Goal: Task Accomplishment & Management: Manage account settings

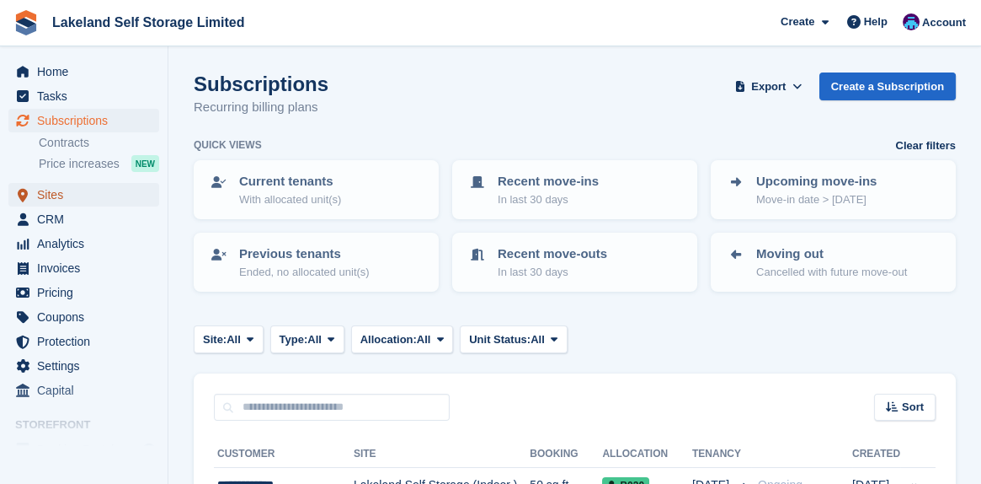
click at [51, 196] on span "Sites" at bounding box center [87, 195] width 101 height 24
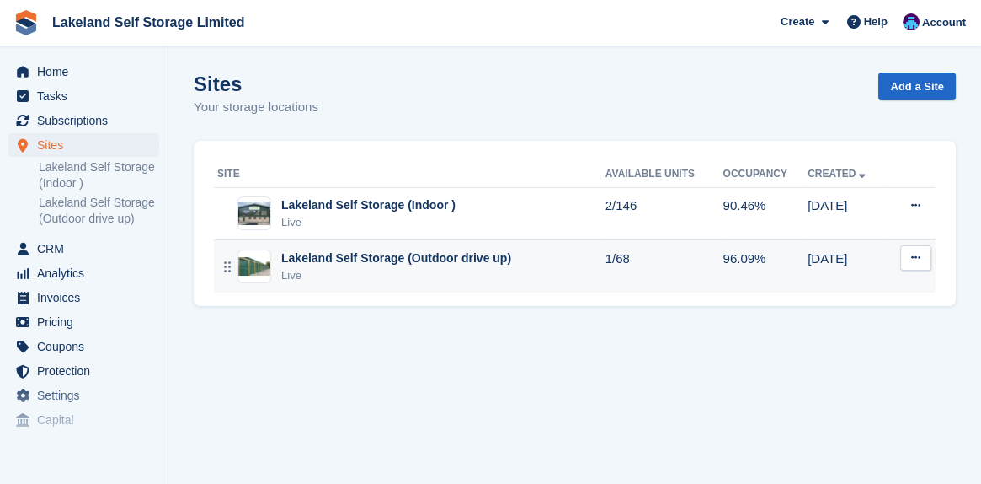
click at [422, 265] on div "Lakeland Self Storage (Outdoor drive up)" at bounding box center [396, 258] width 230 height 18
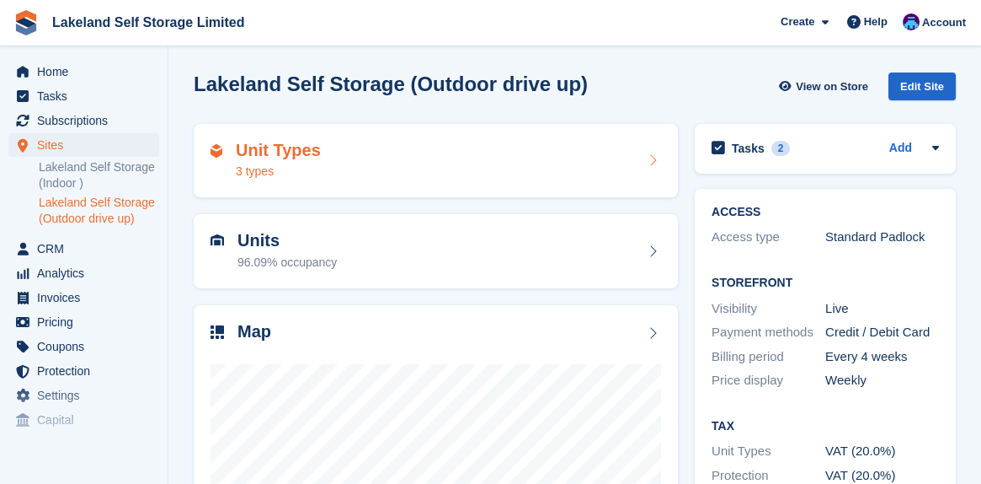
click at [283, 159] on h2 "Unit Types" at bounding box center [278, 150] width 85 height 19
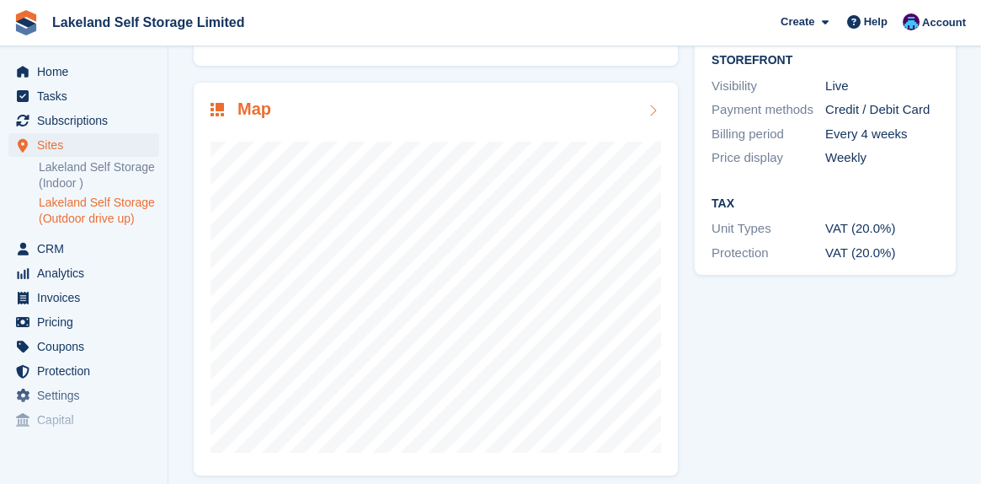
scroll to position [234, 0]
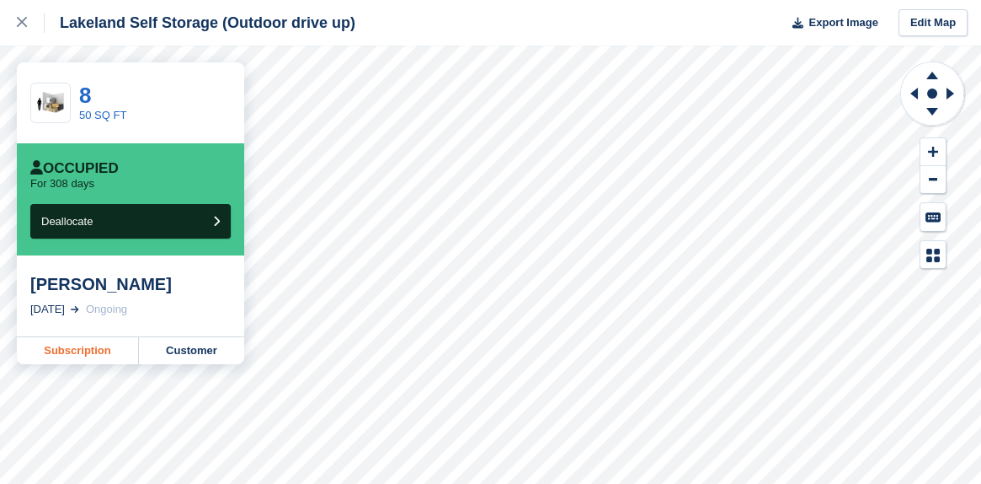
click at [86, 351] on link "Subscription" at bounding box center [78, 350] width 122 height 27
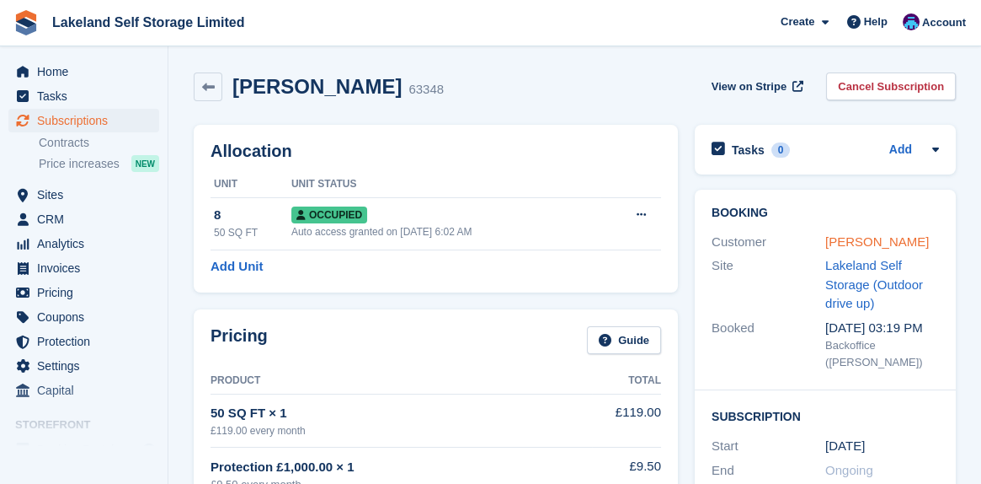
click at [854, 243] on link "Myles Danquah" at bounding box center [878, 241] width 104 height 14
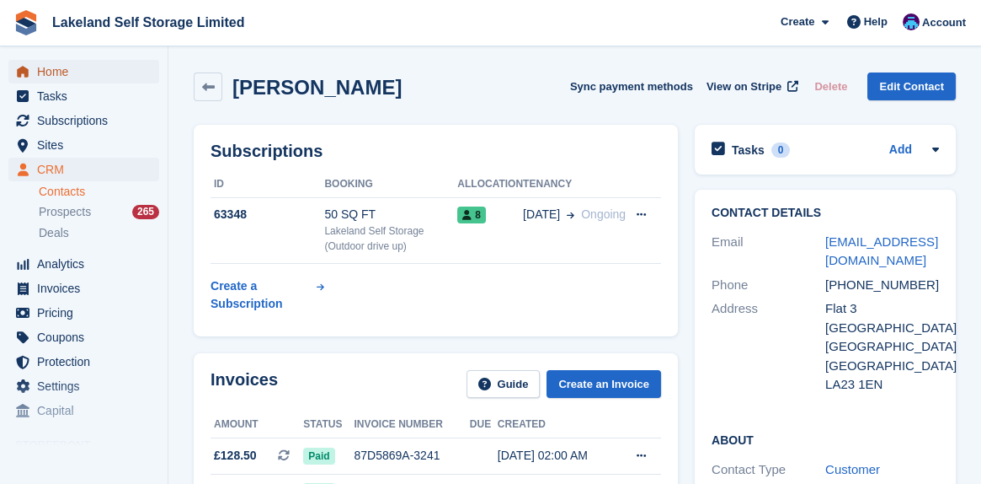
click at [55, 74] on span "Home" at bounding box center [87, 72] width 101 height 24
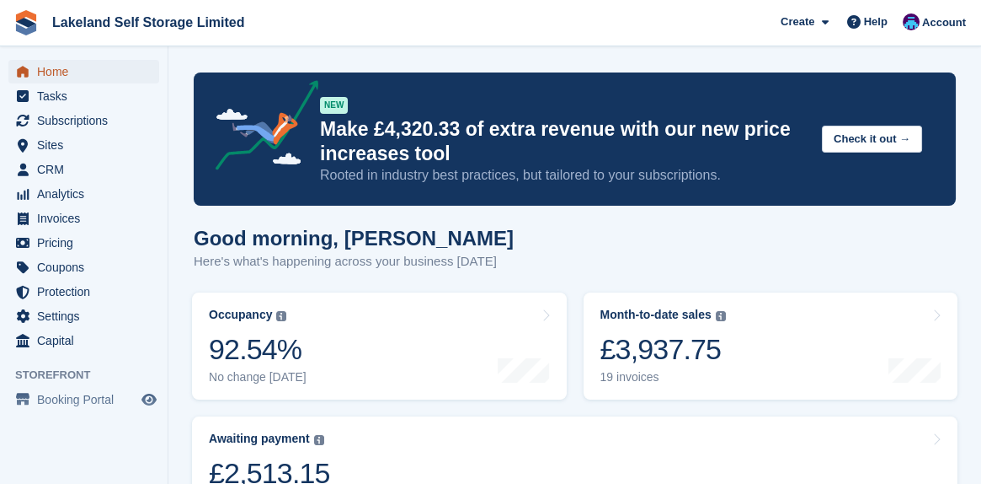
click at [59, 72] on span "Home" at bounding box center [87, 72] width 101 height 24
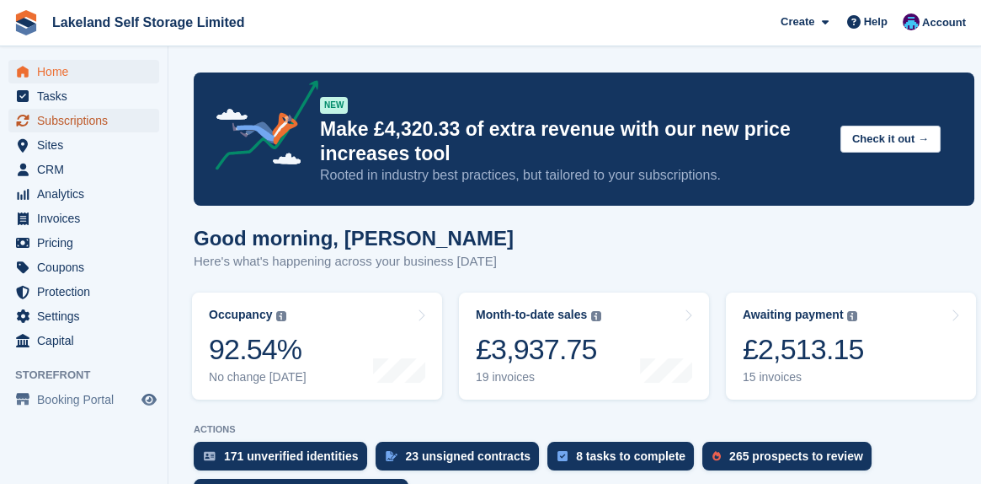
click at [77, 116] on span "Subscriptions" at bounding box center [87, 121] width 101 height 24
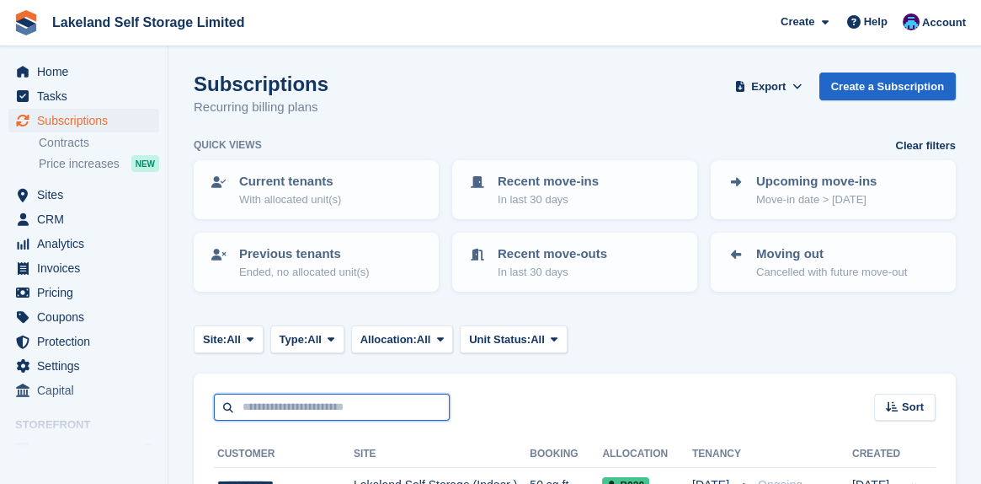
click at [279, 405] on input "text" at bounding box center [332, 407] width 236 height 28
type input "****"
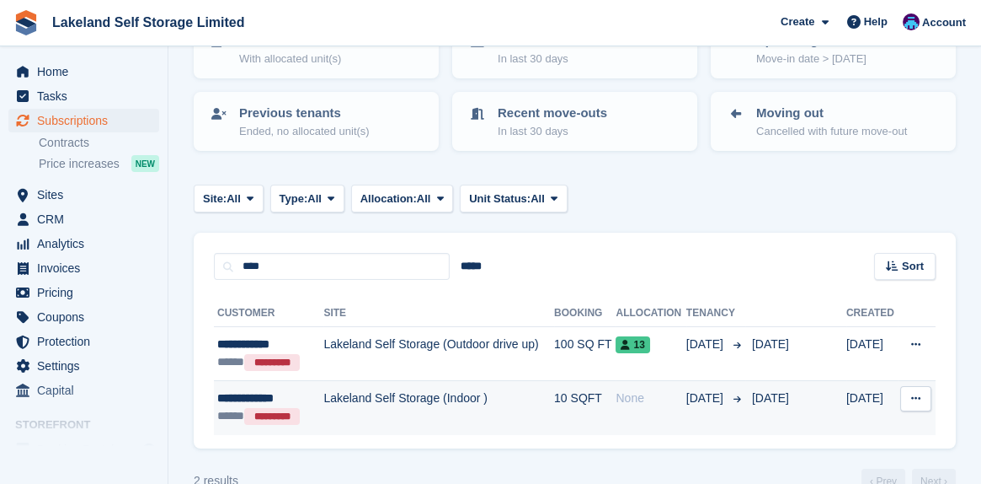
scroll to position [168, 0]
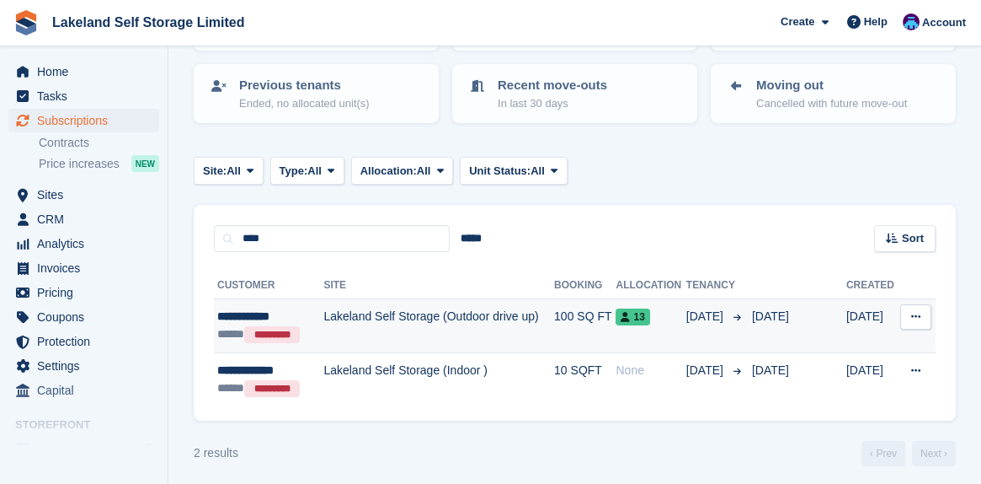
click at [441, 312] on td "Lakeland Self Storage (Outdoor drive up)" at bounding box center [438, 326] width 231 height 54
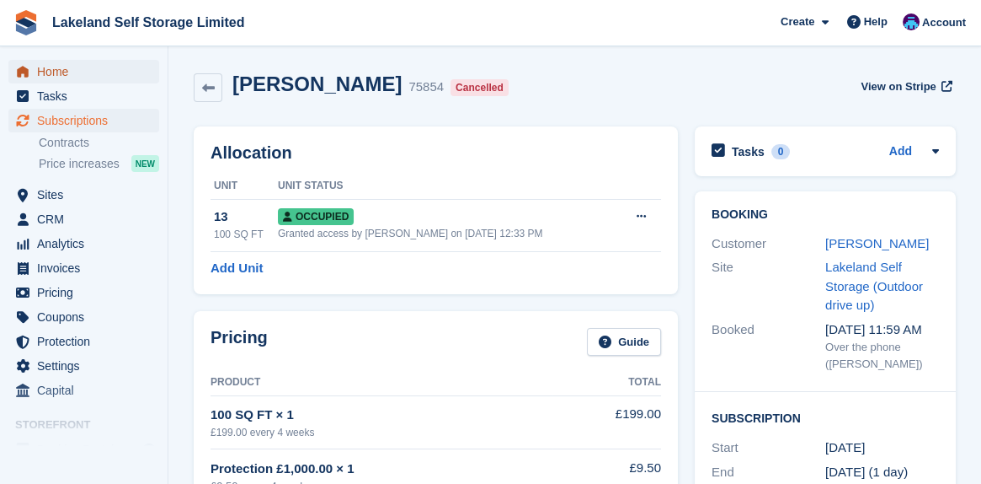
click at [83, 74] on span "Home" at bounding box center [87, 72] width 101 height 24
